Goal: Transaction & Acquisition: Subscribe to service/newsletter

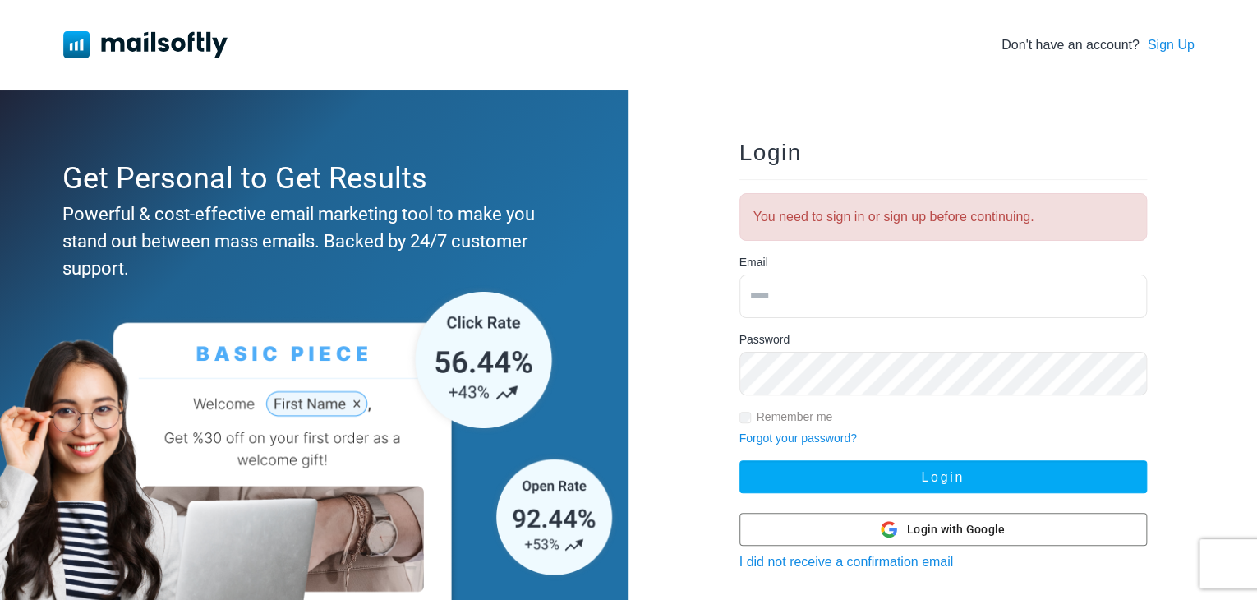
type input "**********"
click at [697, 402] on div "**********" at bounding box center [943, 425] width 629 height 671
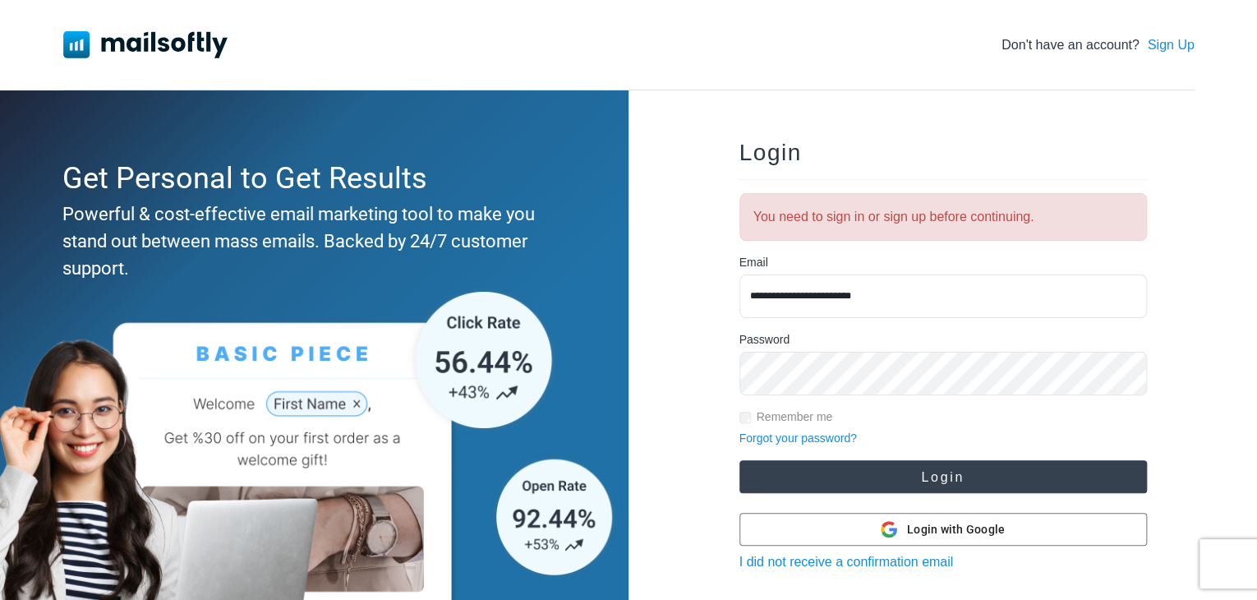
click at [915, 467] on button "Login" at bounding box center [944, 476] width 408 height 33
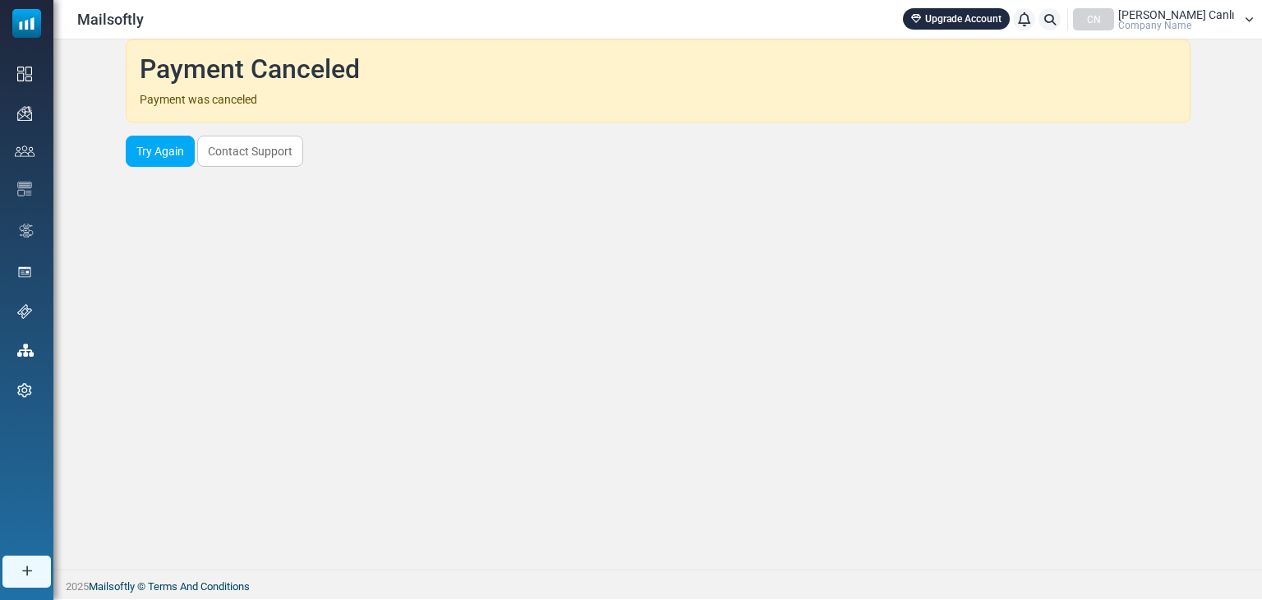
drag, startPoint x: 865, startPoint y: 166, endPoint x: 621, endPoint y: 122, distance: 247.9
click at [621, 122] on div "Payment Canceled Payment was canceled Try Again Contact Support" at bounding box center [657, 304] width 1209 height 530
click at [320, 243] on div "Payment Canceled Payment was canceled Try Again Contact Support" at bounding box center [657, 304] width 1209 height 530
click at [289, 210] on div "Payment Canceled Payment was canceled Try Again Contact Support" at bounding box center [657, 304] width 1209 height 530
click at [257, 151] on link "Contact Support" at bounding box center [250, 151] width 106 height 31
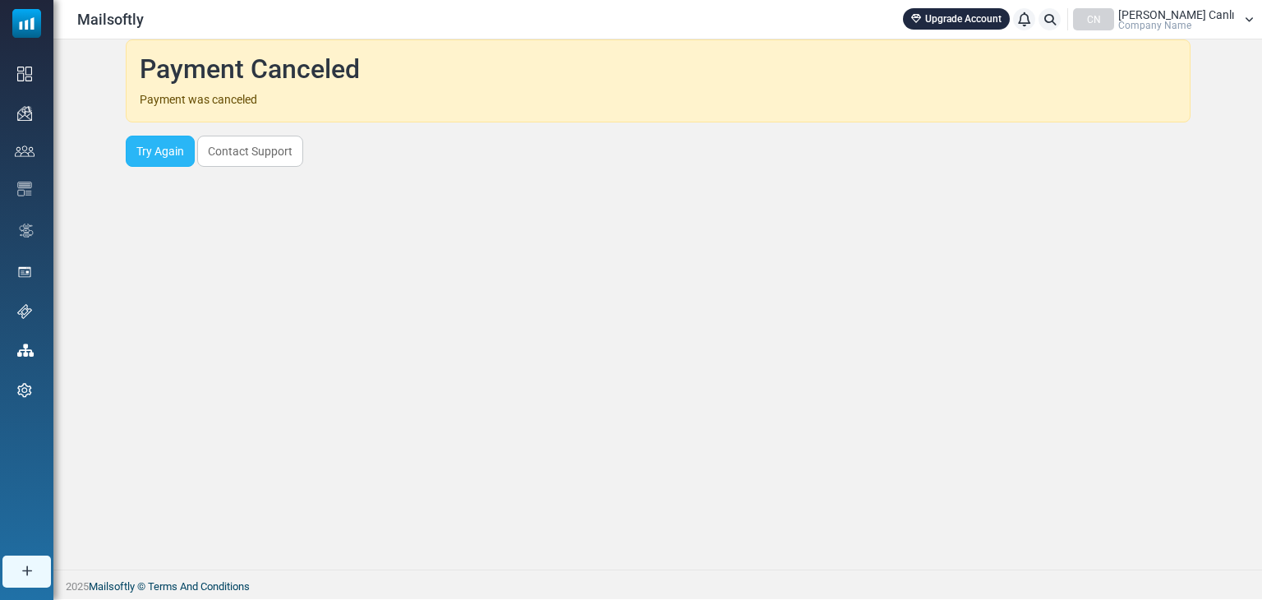
click at [160, 156] on link "Try Again" at bounding box center [160, 151] width 69 height 31
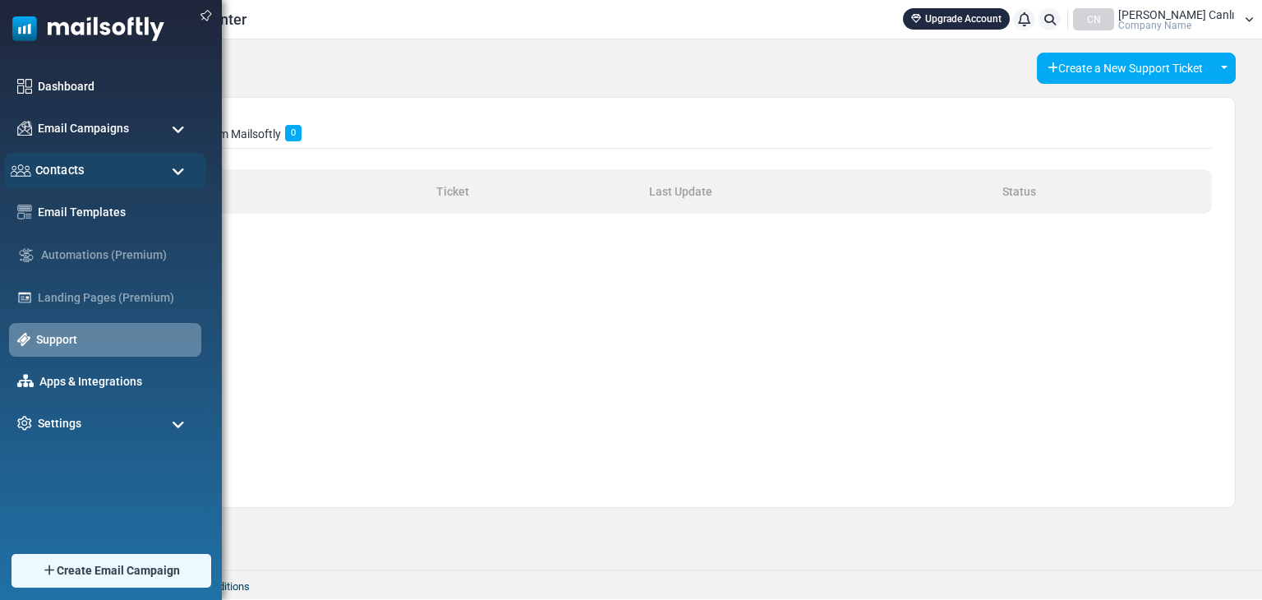
click at [118, 168] on div "Contacts" at bounding box center [105, 170] width 202 height 35
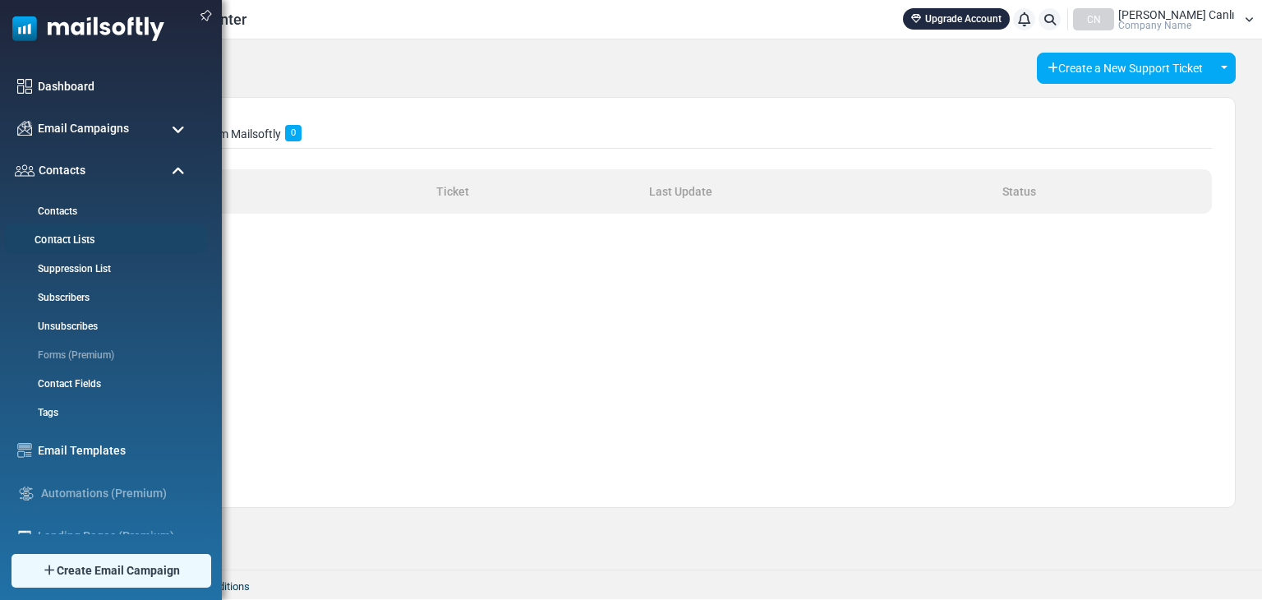
click at [76, 233] on link "Contact Lists" at bounding box center [102, 241] width 197 height 16
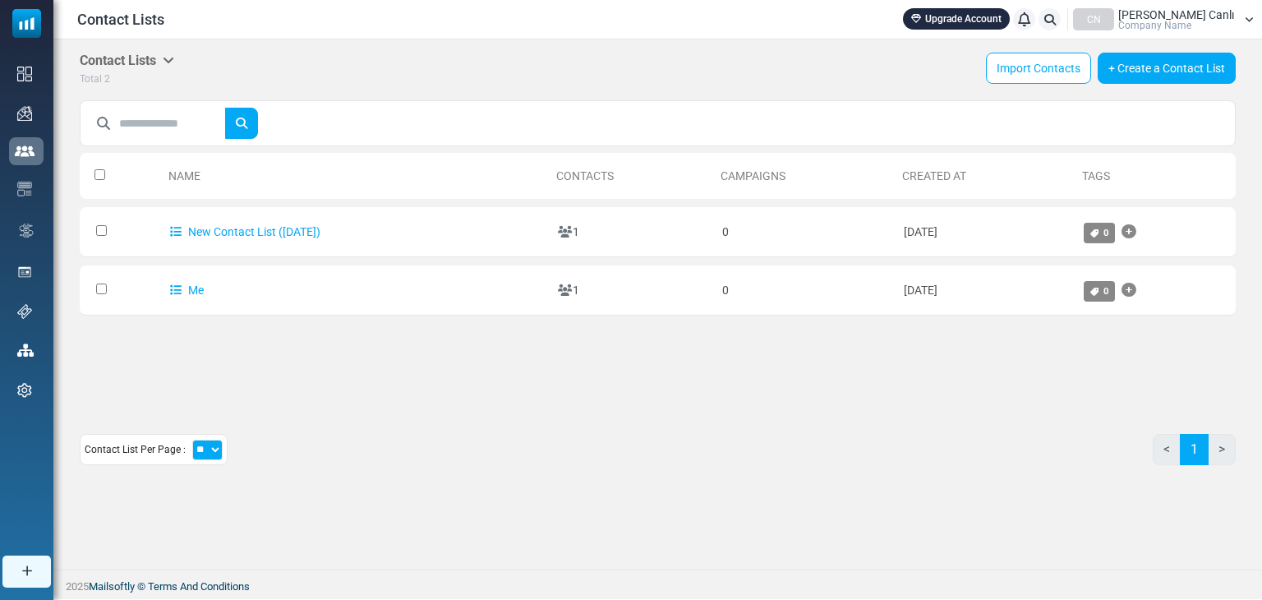
click at [370, 280] on td "Me" at bounding box center [356, 290] width 388 height 50
click at [1136, 233] on icon "Add Tag" at bounding box center [1129, 232] width 15 height 1
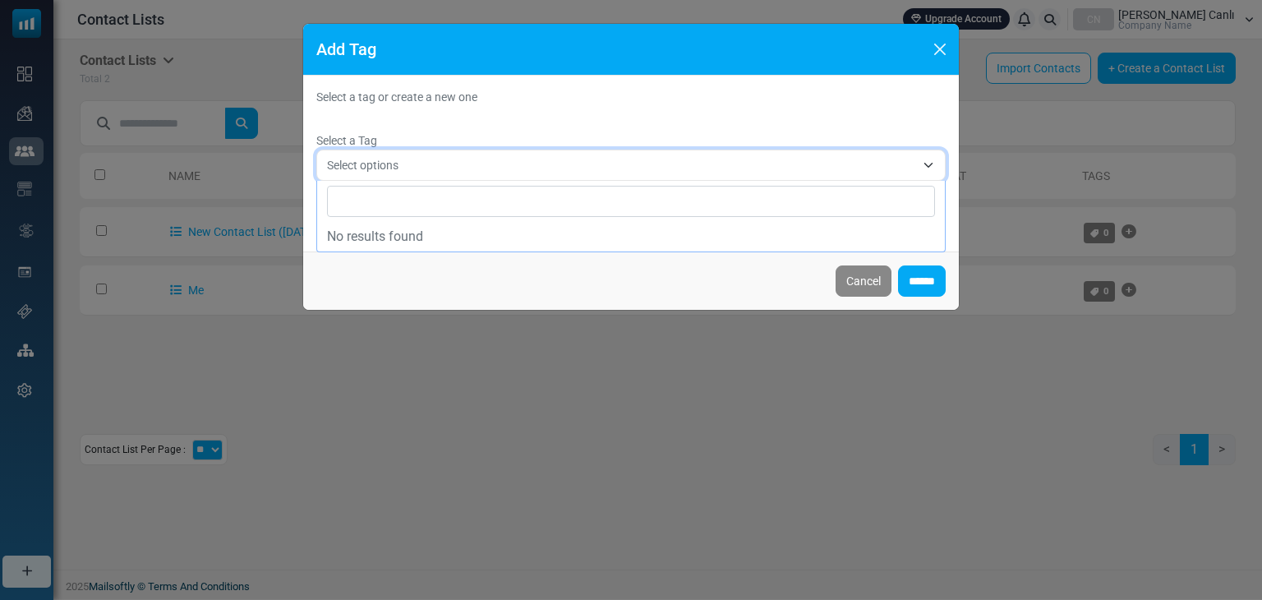
click at [380, 165] on span "Select options" at bounding box center [362, 165] width 71 height 13
click at [389, 152] on span "Select options" at bounding box center [630, 165] width 629 height 31
click at [365, 191] on input "Search" at bounding box center [631, 201] width 608 height 31
type input "**********"
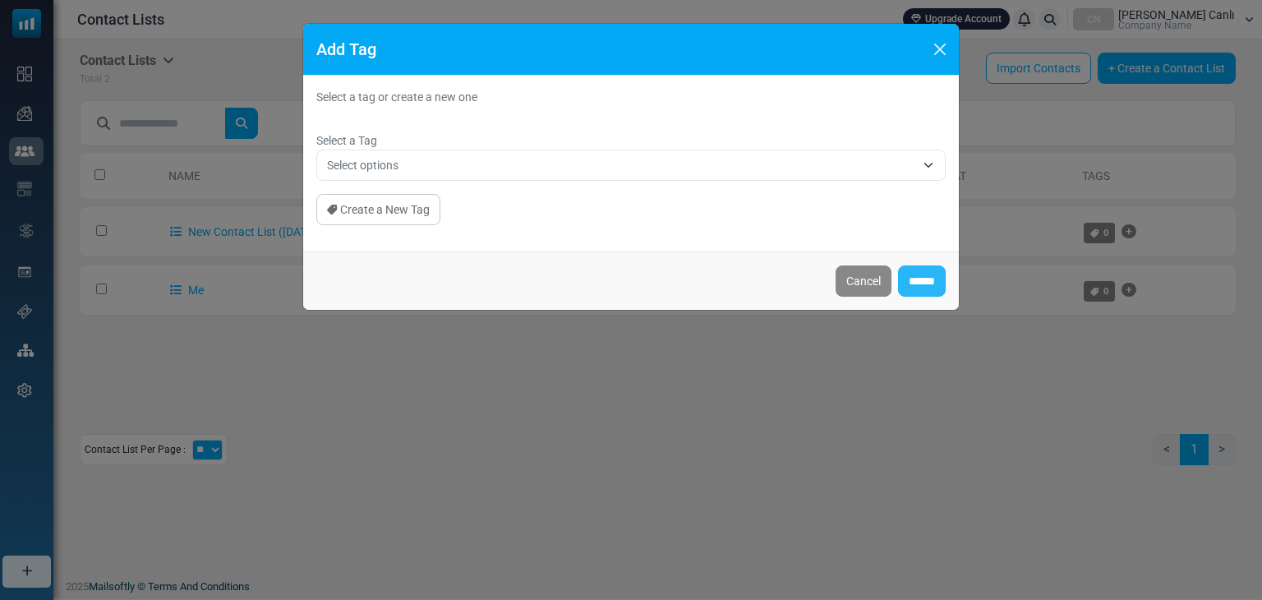
click at [915, 281] on input "******" at bounding box center [922, 280] width 48 height 31
click at [391, 379] on div "Add Tag Select a tag or create a new one Select a Tag Select options Create a N…" at bounding box center [631, 300] width 1262 height 600
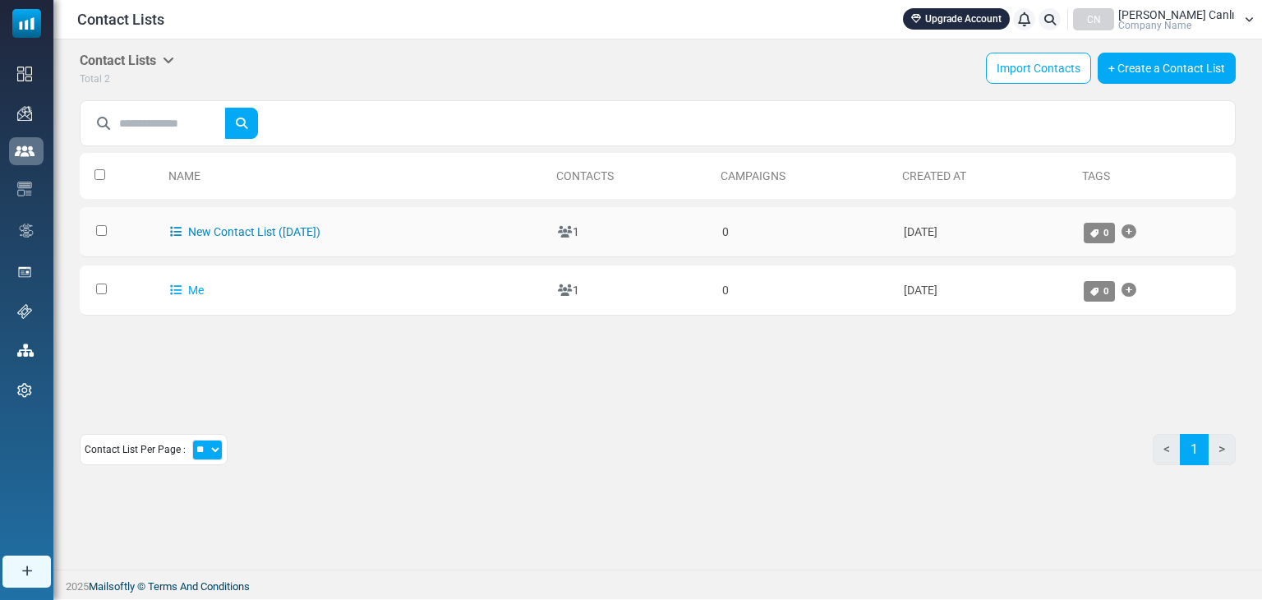
click at [288, 234] on link "New Contact List (2025-07-28)" at bounding box center [245, 231] width 150 height 13
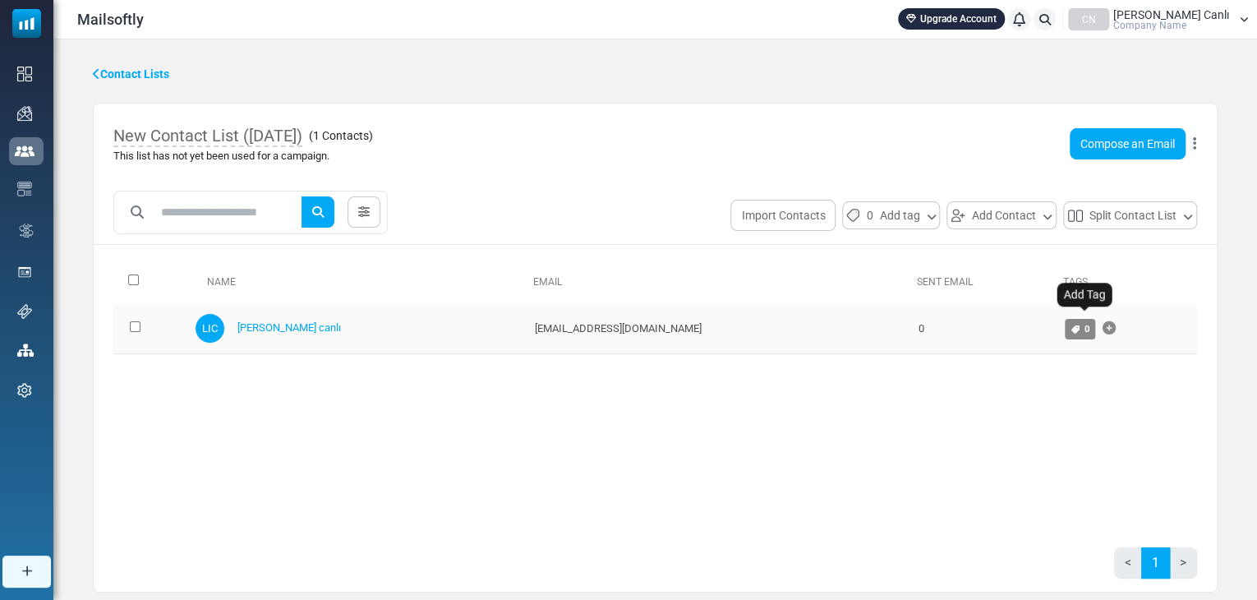
click at [1102, 328] on icon "Add Tag" at bounding box center [1108, 328] width 13 height 1
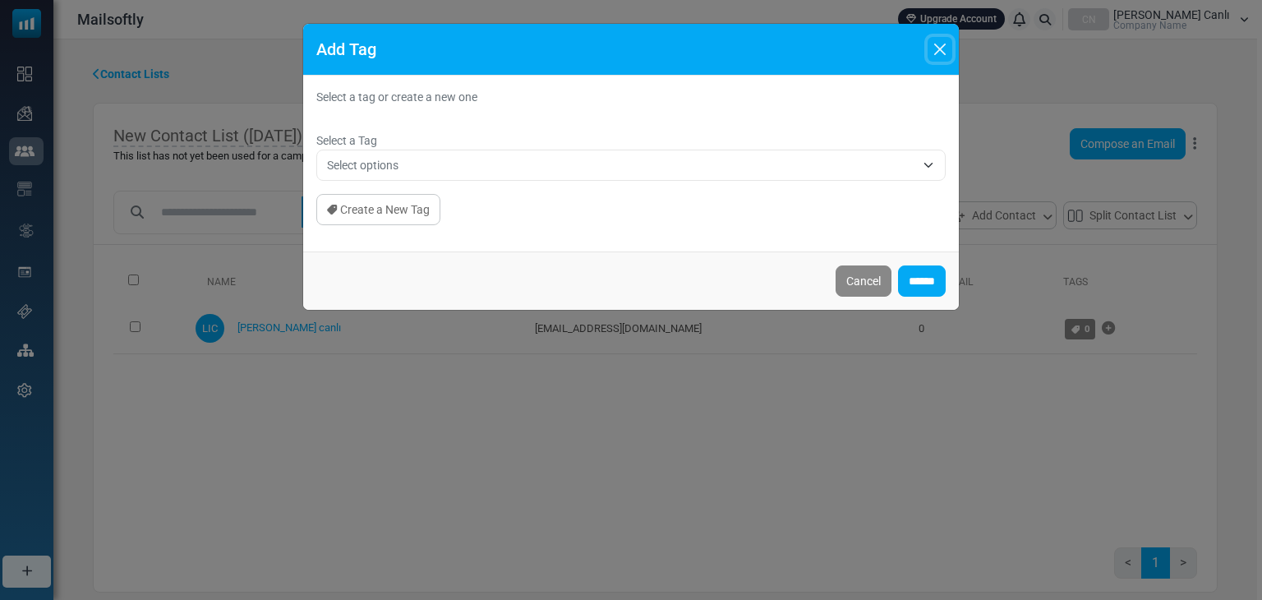
click at [941, 53] on button "Close" at bounding box center [940, 49] width 25 height 25
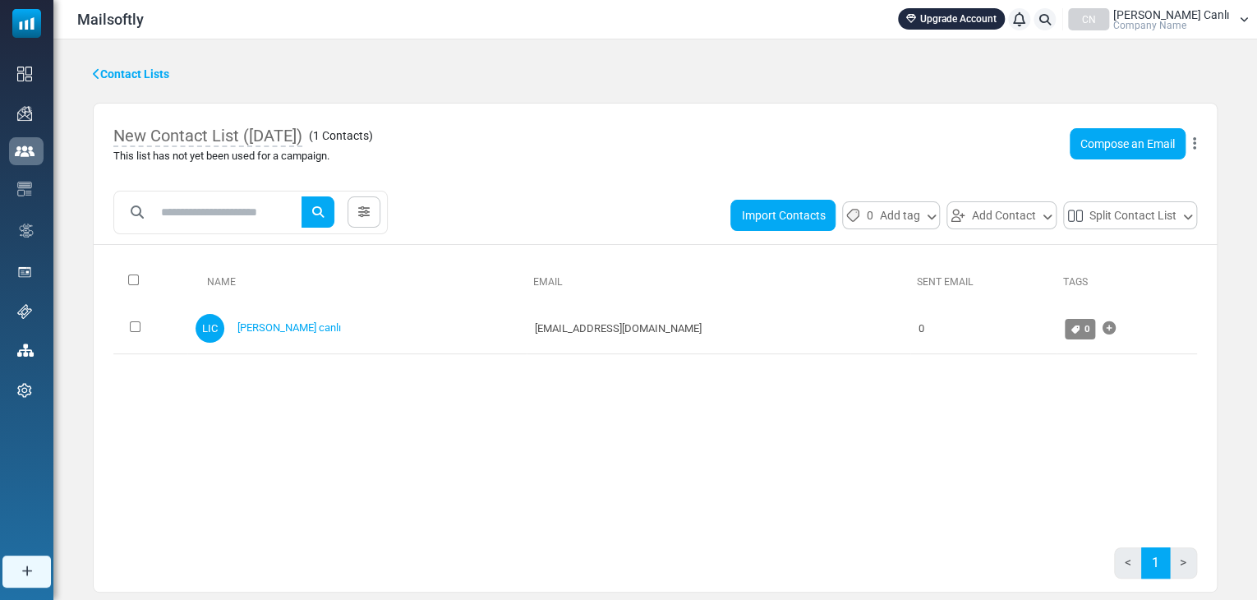
click at [782, 208] on button "Import Contacts" at bounding box center [783, 215] width 105 height 31
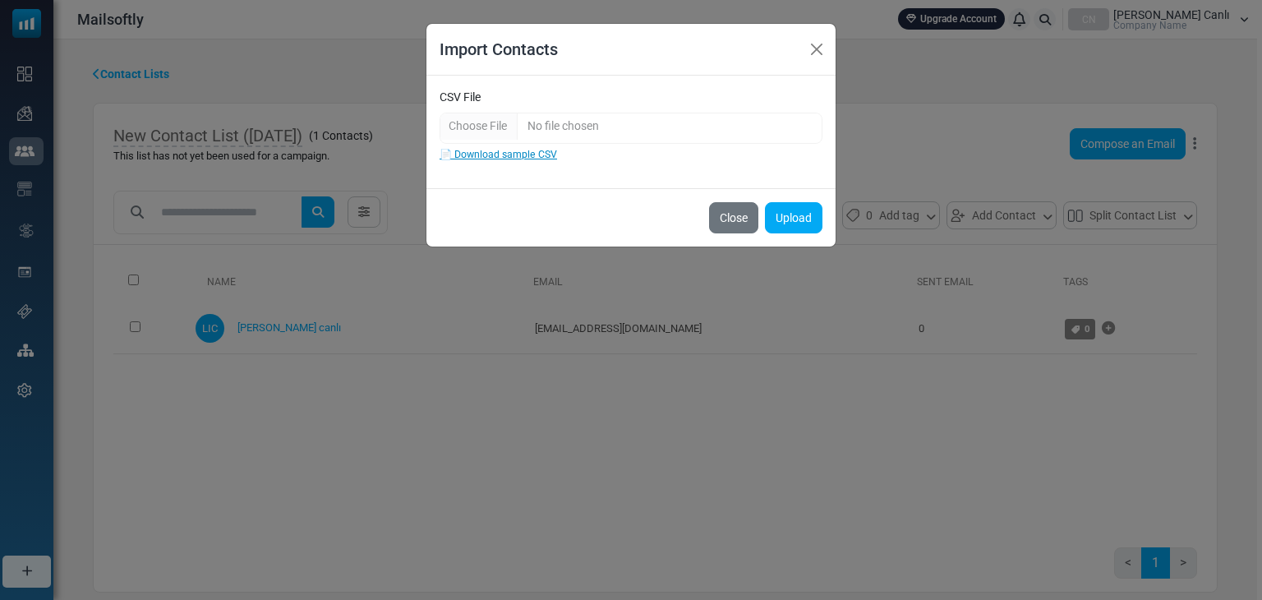
click at [525, 159] on link "📄 Download sample CSV" at bounding box center [499, 155] width 118 height 12
click at [819, 48] on button "Close" at bounding box center [816, 49] width 25 height 25
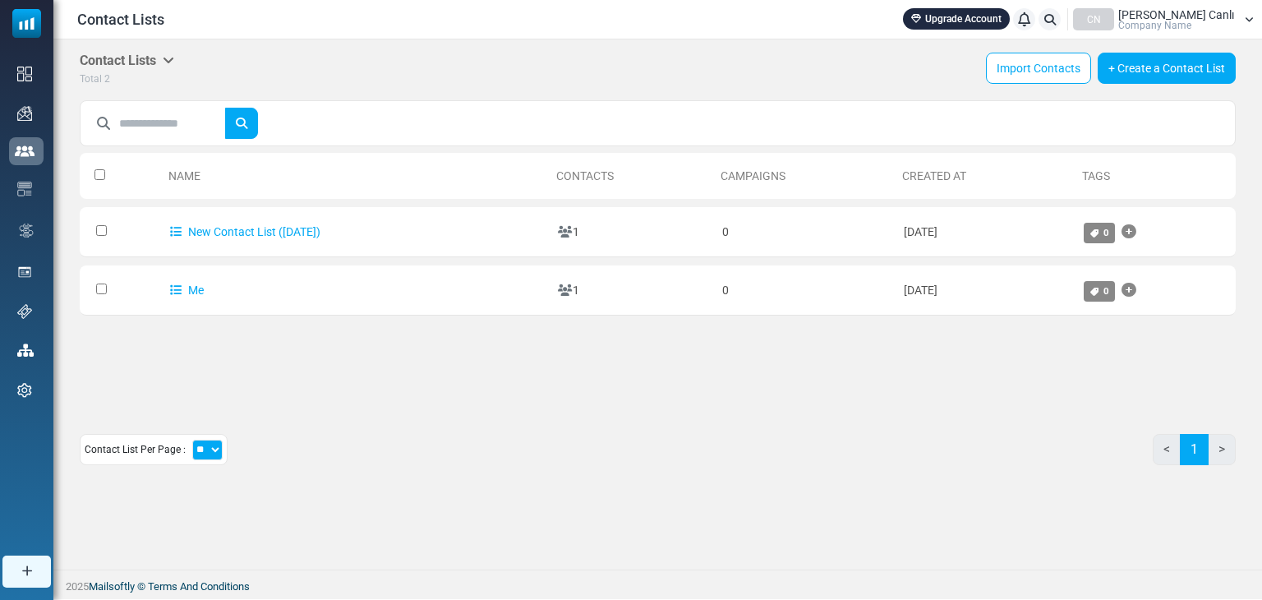
drag, startPoint x: 705, startPoint y: 333, endPoint x: 637, endPoint y: 324, distance: 68.8
click at [637, 324] on div "Name Contacts Campaigns Created At Tags 0 Selected Assign Tag Merge Contact Lis…" at bounding box center [658, 276] width 1156 height 263
click at [1010, 16] on link "Upgrade Account" at bounding box center [956, 18] width 107 height 21
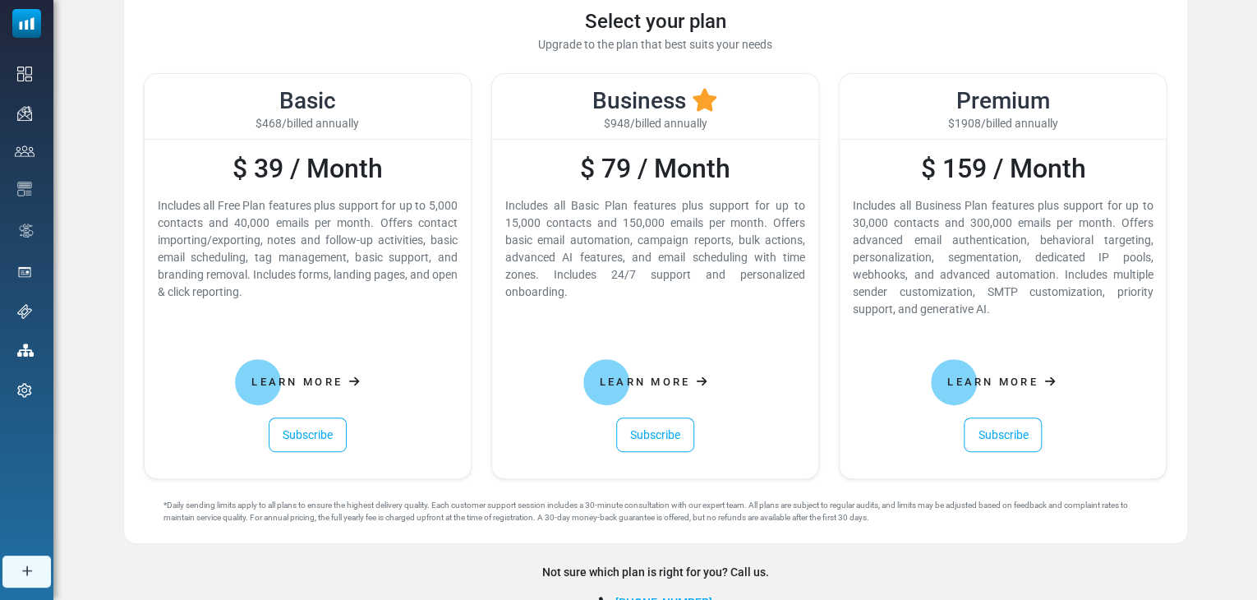
scroll to position [138, 0]
click at [320, 435] on link "Subscribe" at bounding box center [308, 434] width 78 height 35
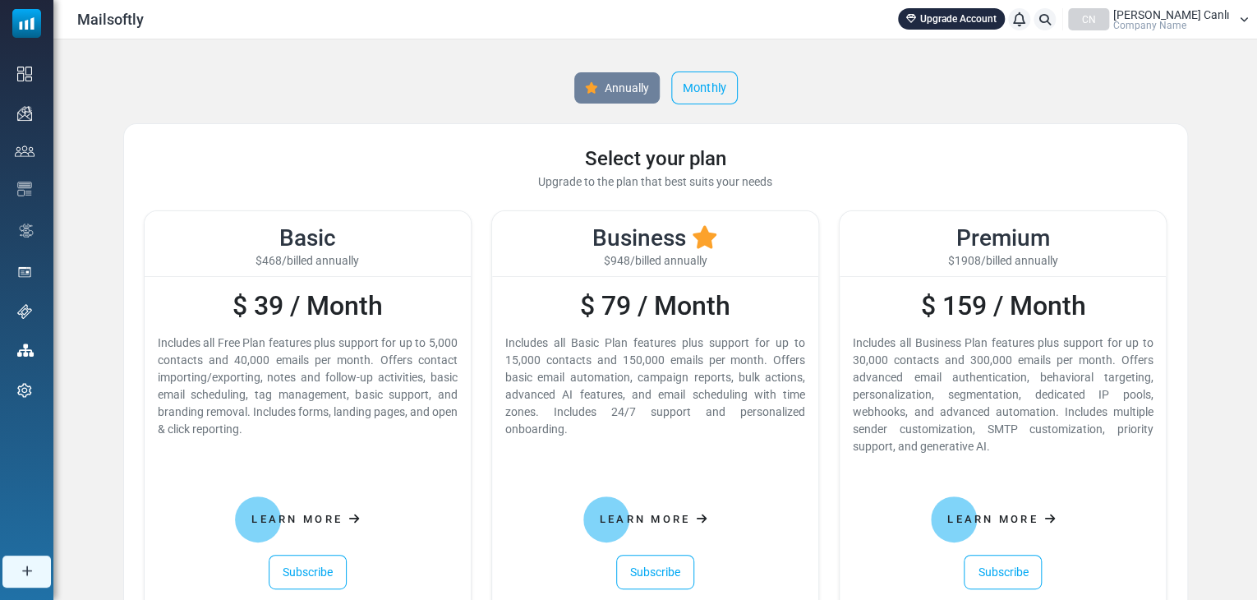
click at [694, 83] on link "Monthly" at bounding box center [704, 87] width 67 height 33
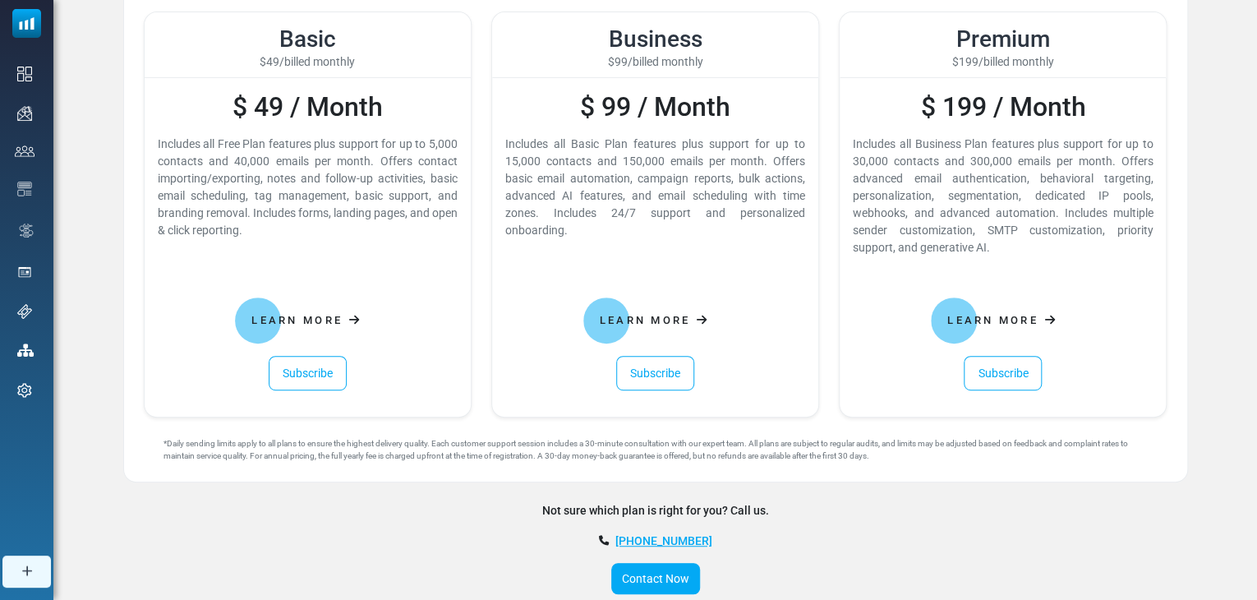
scroll to position [217, 0]
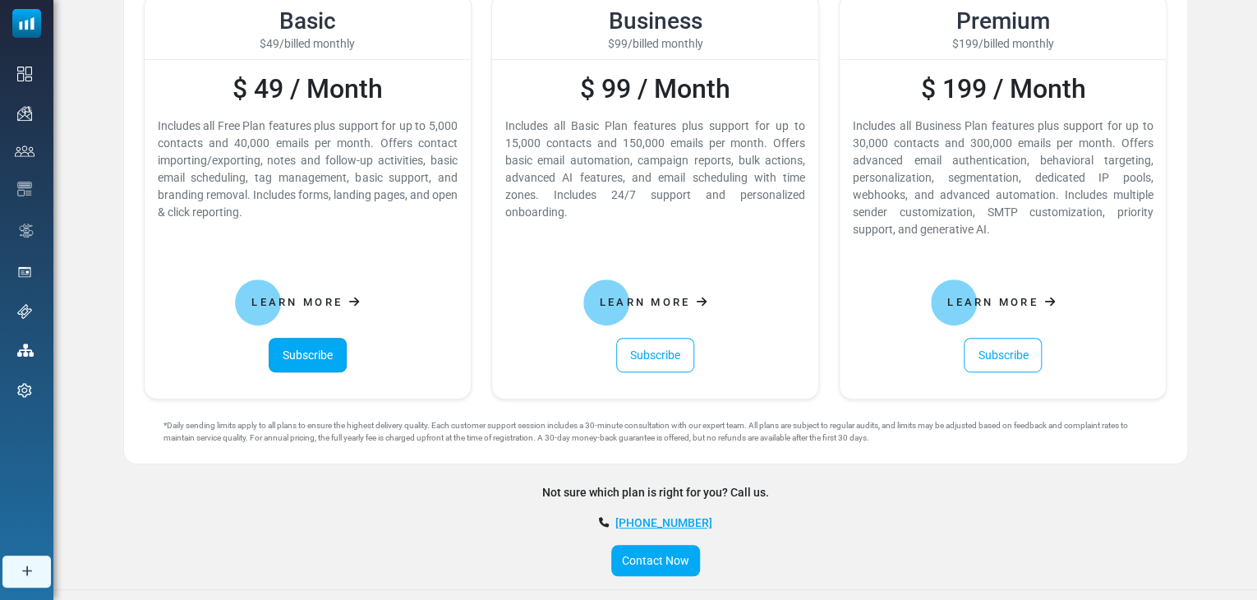
click at [304, 341] on link "Subscribe" at bounding box center [308, 355] width 78 height 35
